Goal: Information Seeking & Learning: Stay updated

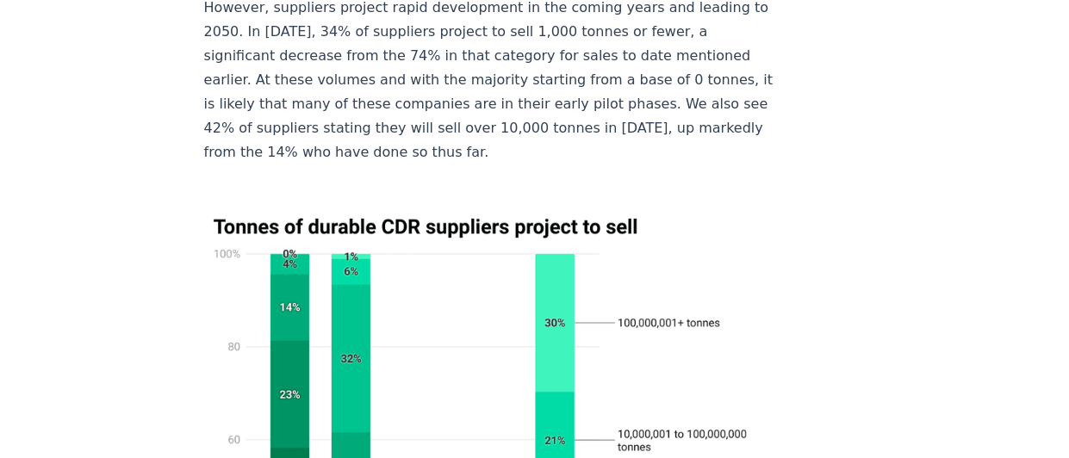
scroll to position [7481, 0]
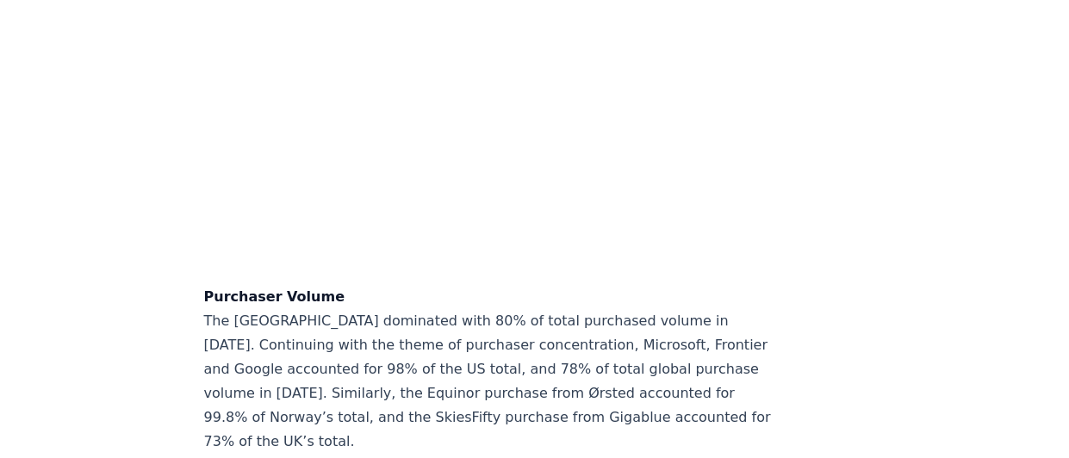
scroll to position [14180, 0]
